Goal: Communication & Community: Answer question/provide support

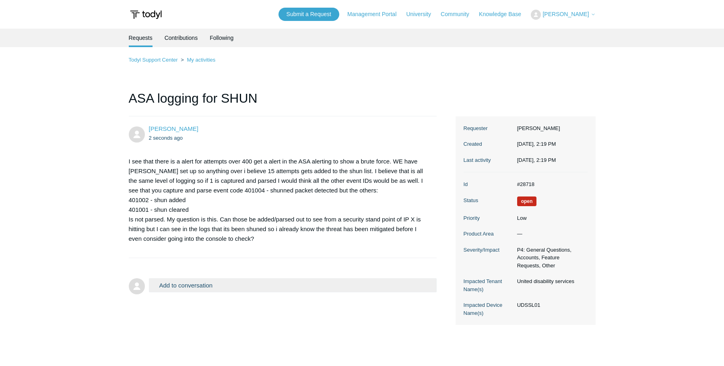
click at [302, 97] on h1 "ASA logging for SHUN" at bounding box center [283, 103] width 308 height 28
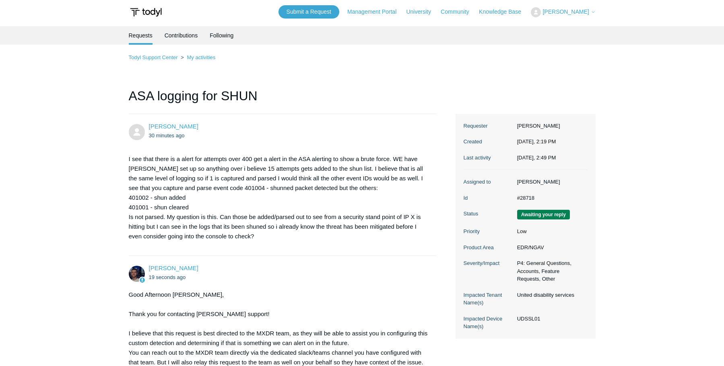
scroll to position [161, 0]
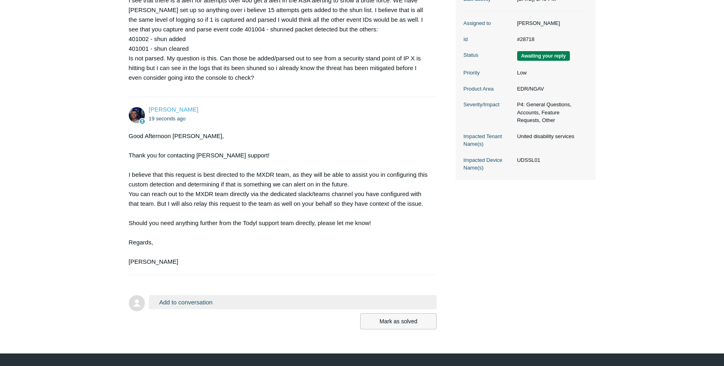
click at [403, 324] on button "Mark as solved" at bounding box center [398, 321] width 77 height 16
